Goal: Information Seeking & Learning: Learn about a topic

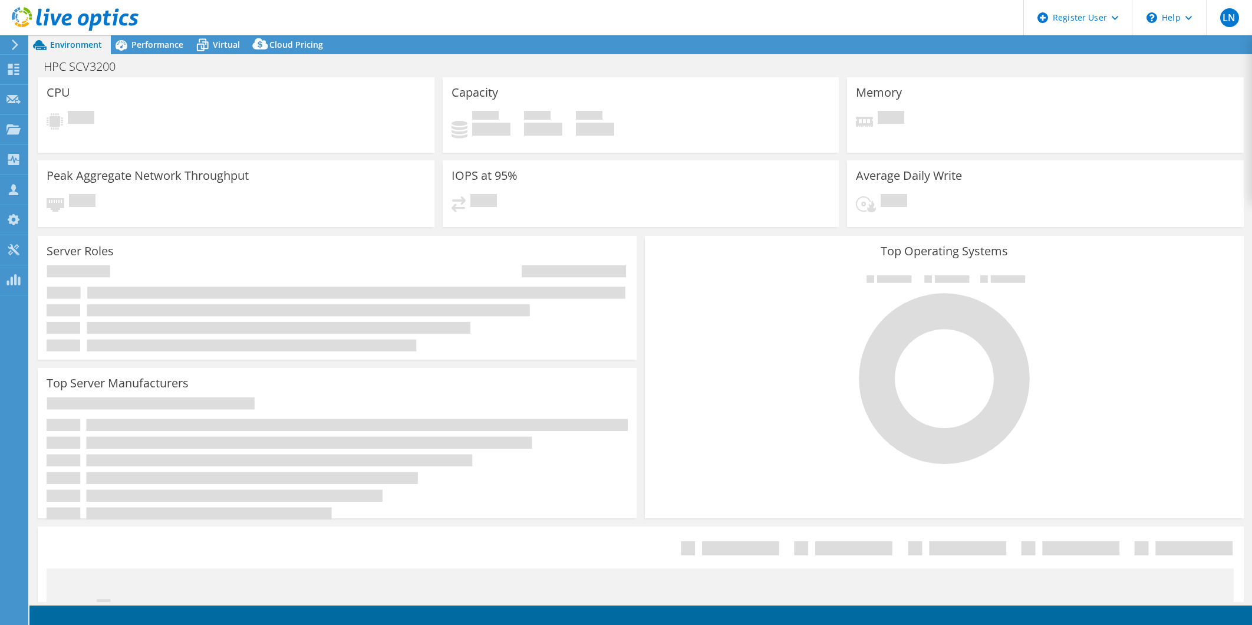
select select "USEast"
select select "USD"
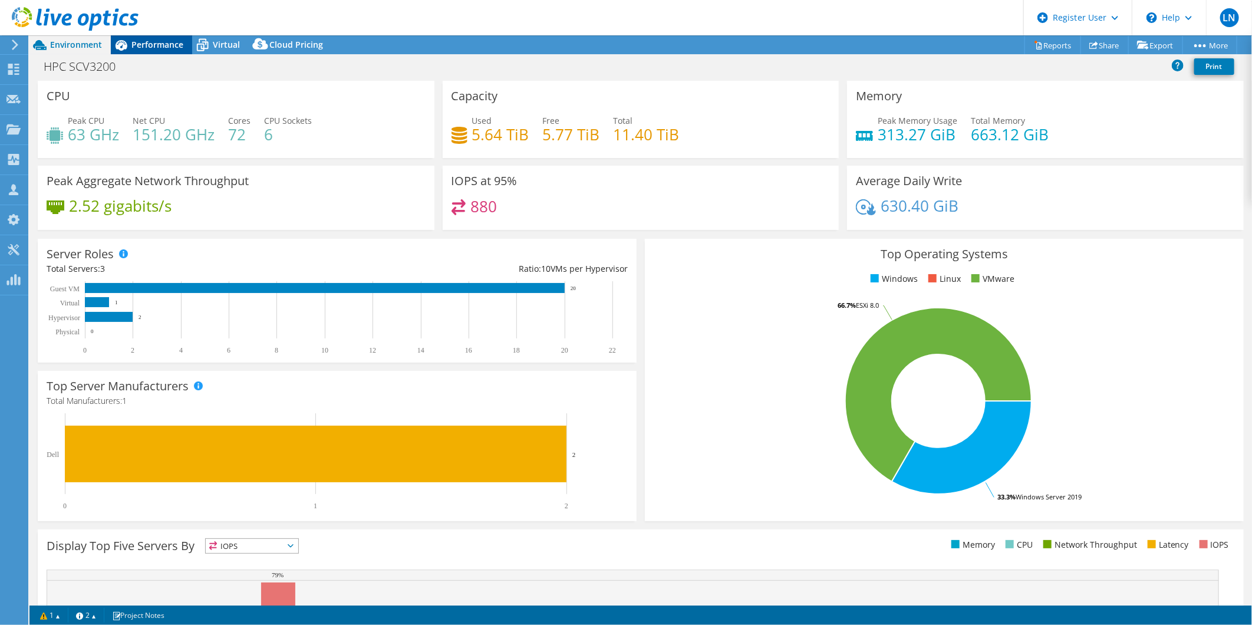
click at [140, 42] on span "Performance" at bounding box center [157, 44] width 52 height 11
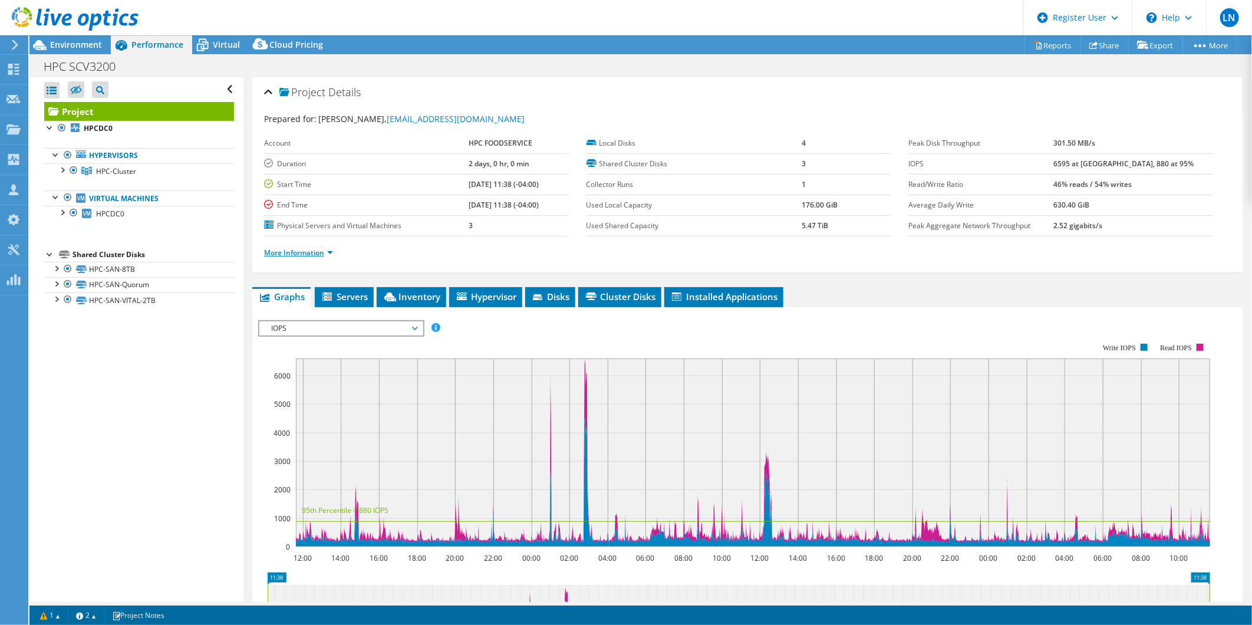
click at [319, 249] on link "More Information" at bounding box center [298, 253] width 69 height 10
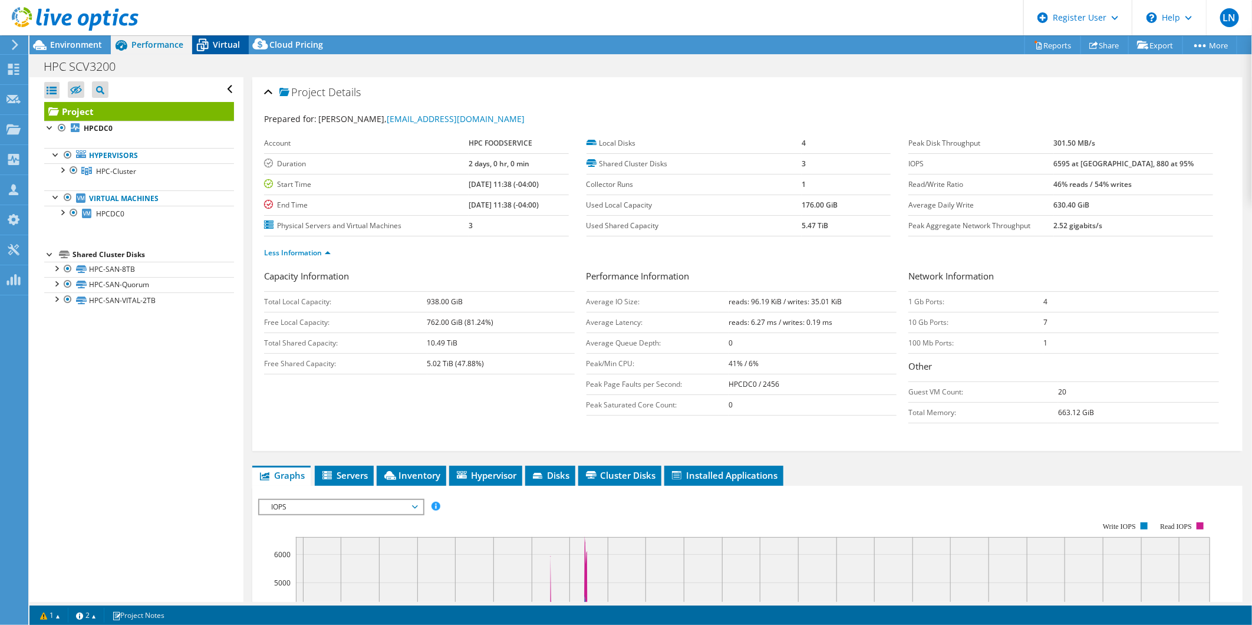
click at [219, 39] on span "Virtual" at bounding box center [226, 44] width 27 height 11
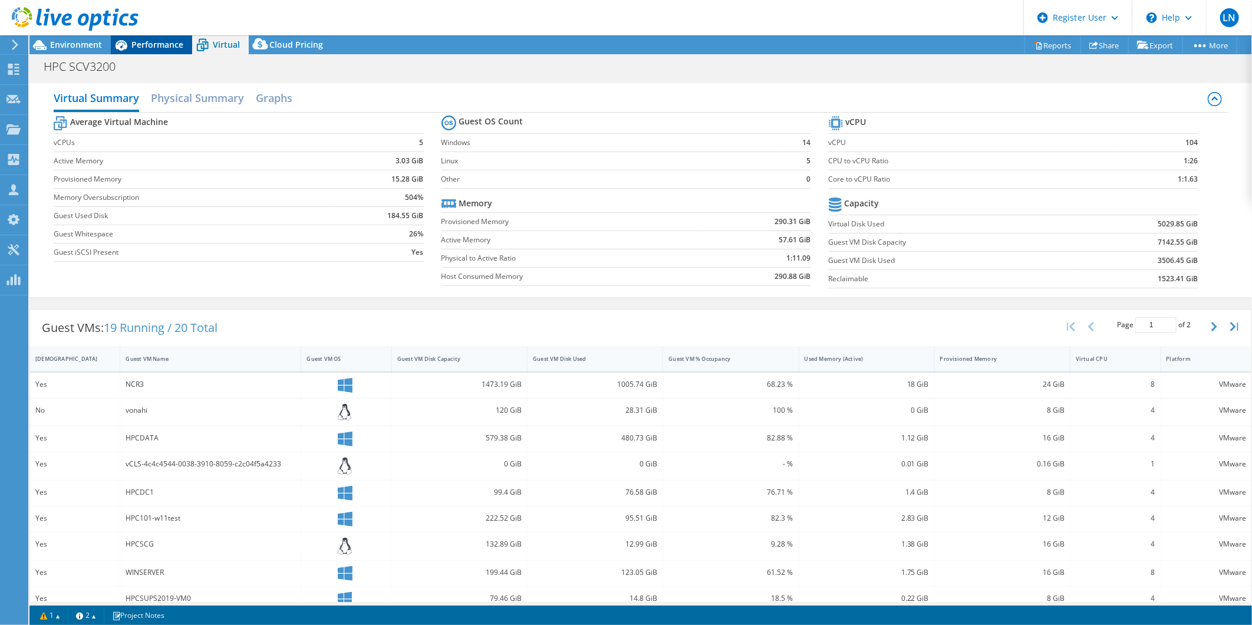
click at [160, 38] on div "Performance" at bounding box center [151, 44] width 81 height 19
